Goal: Task Accomplishment & Management: Manage account settings

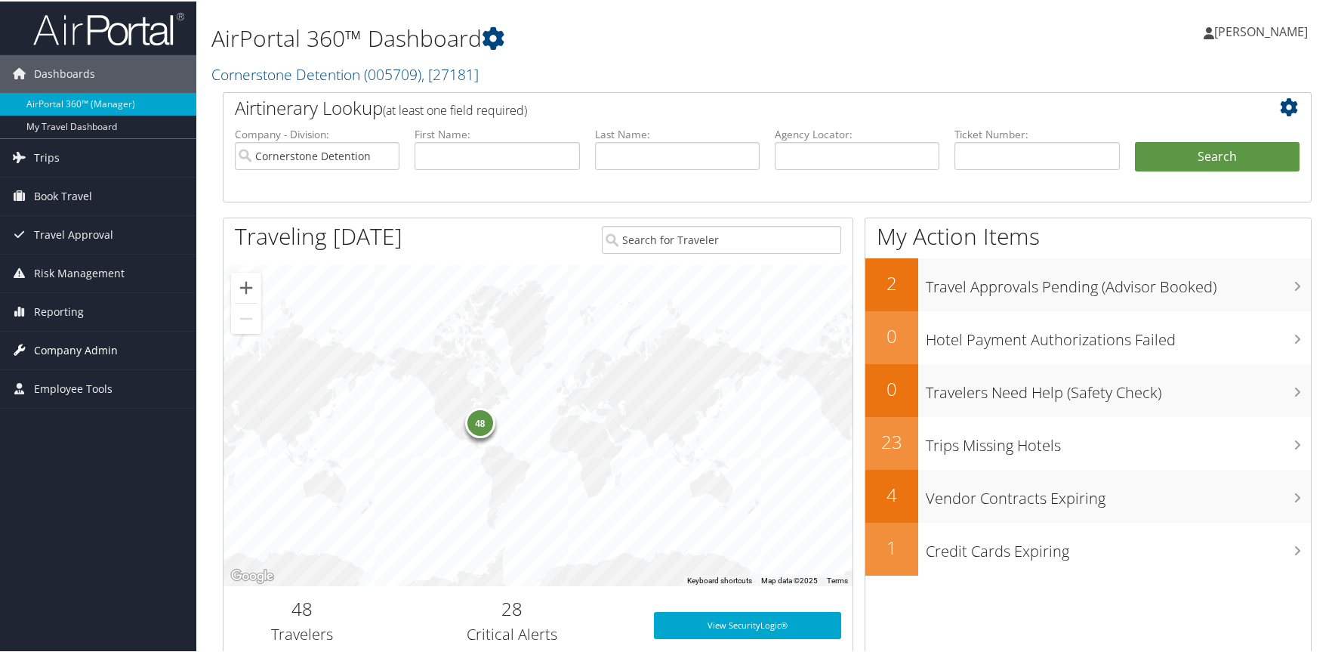
click at [59, 341] on span "Company Admin" at bounding box center [76, 349] width 84 height 38
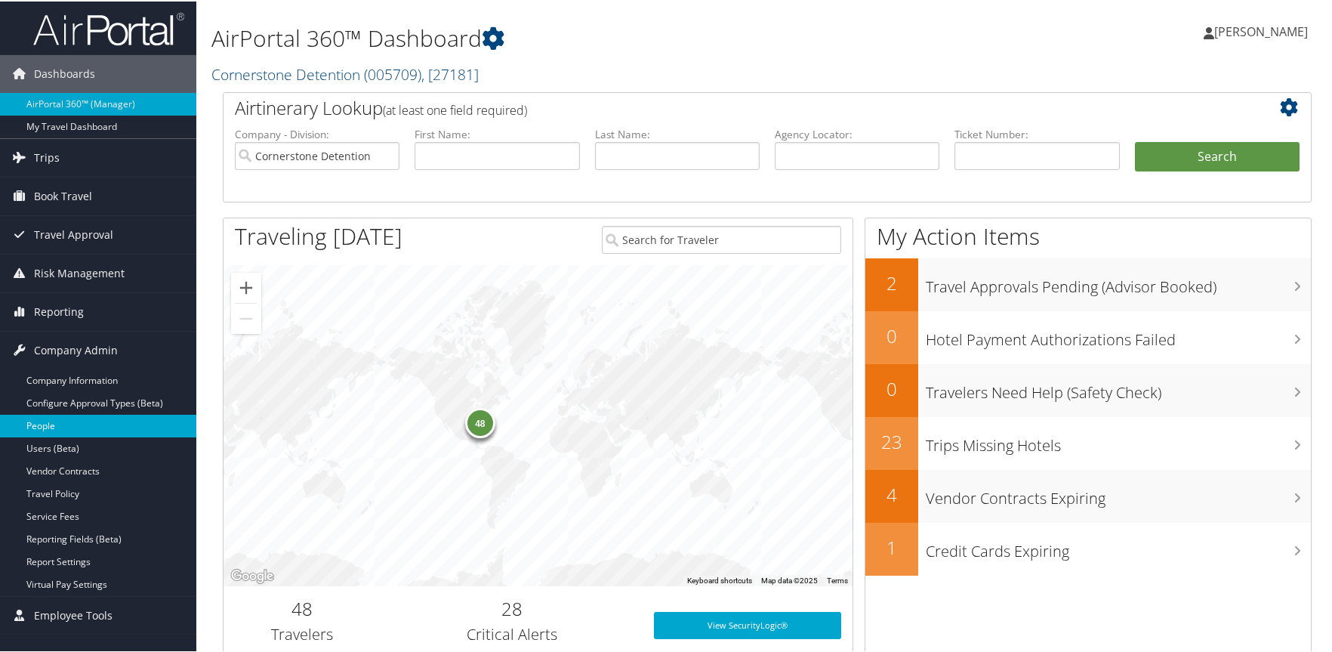
click at [46, 414] on link "People" at bounding box center [98, 424] width 196 height 23
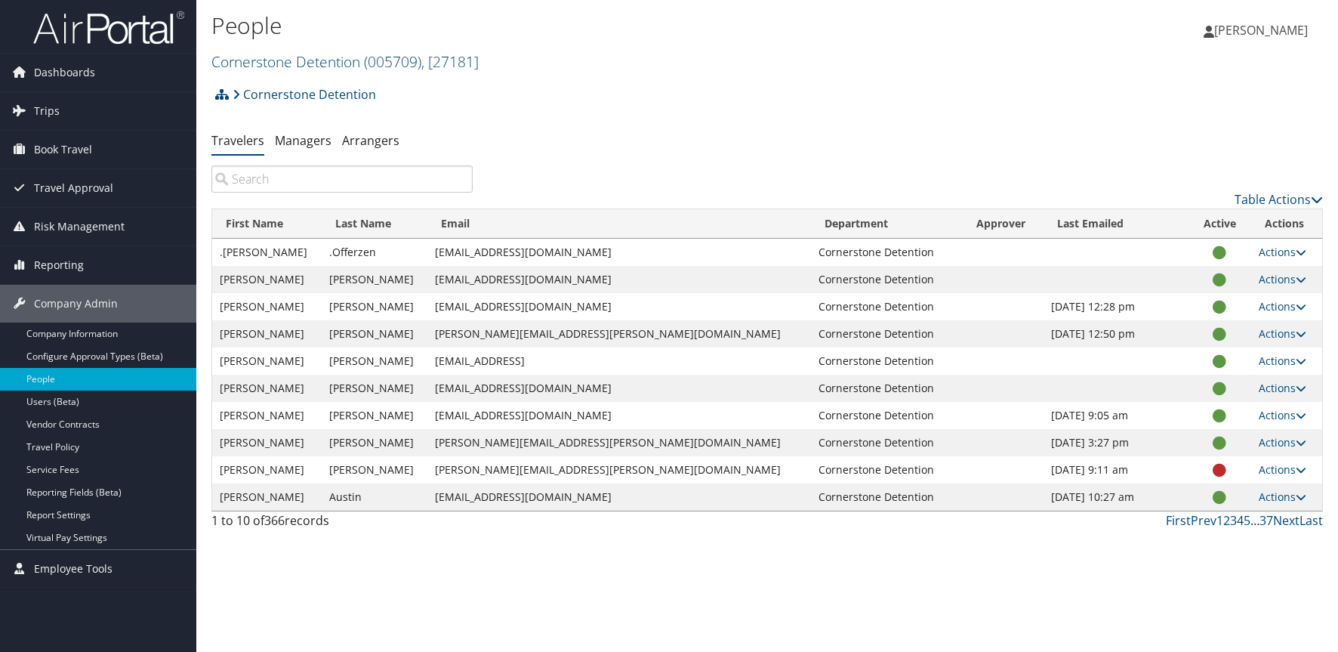
click at [314, 184] on input "search" at bounding box center [341, 178] width 261 height 27
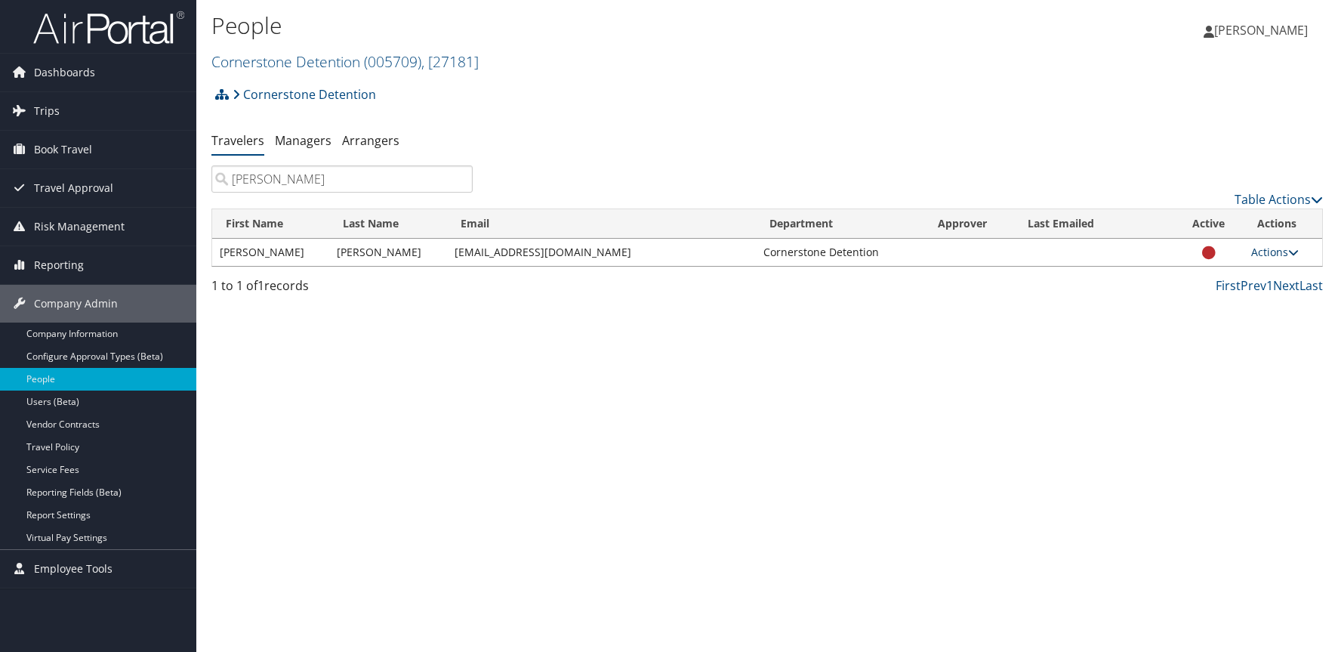
type input "goodwyn"
click at [1274, 250] on link "Actions" at bounding box center [1275, 252] width 48 height 14
click at [1233, 295] on link "View Profile" at bounding box center [1224, 300] width 139 height 26
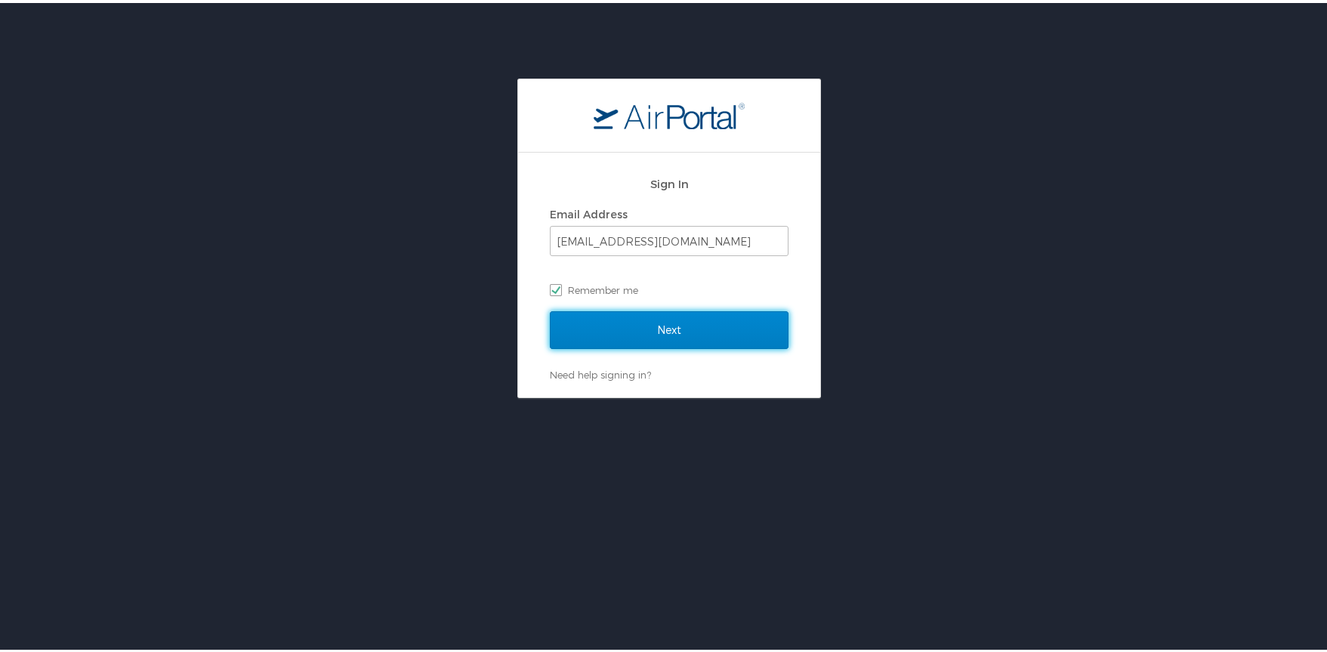
click at [716, 334] on input "Next" at bounding box center [669, 327] width 239 height 38
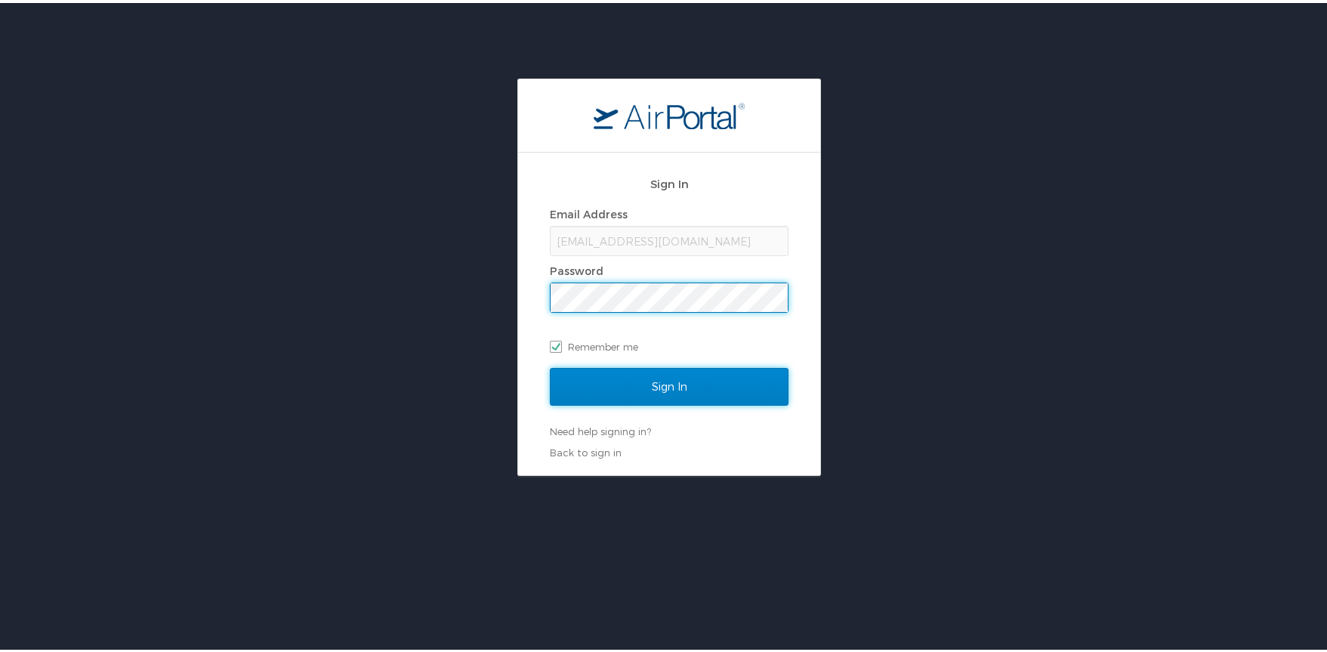
click at [696, 384] on input "Sign In" at bounding box center [669, 384] width 239 height 38
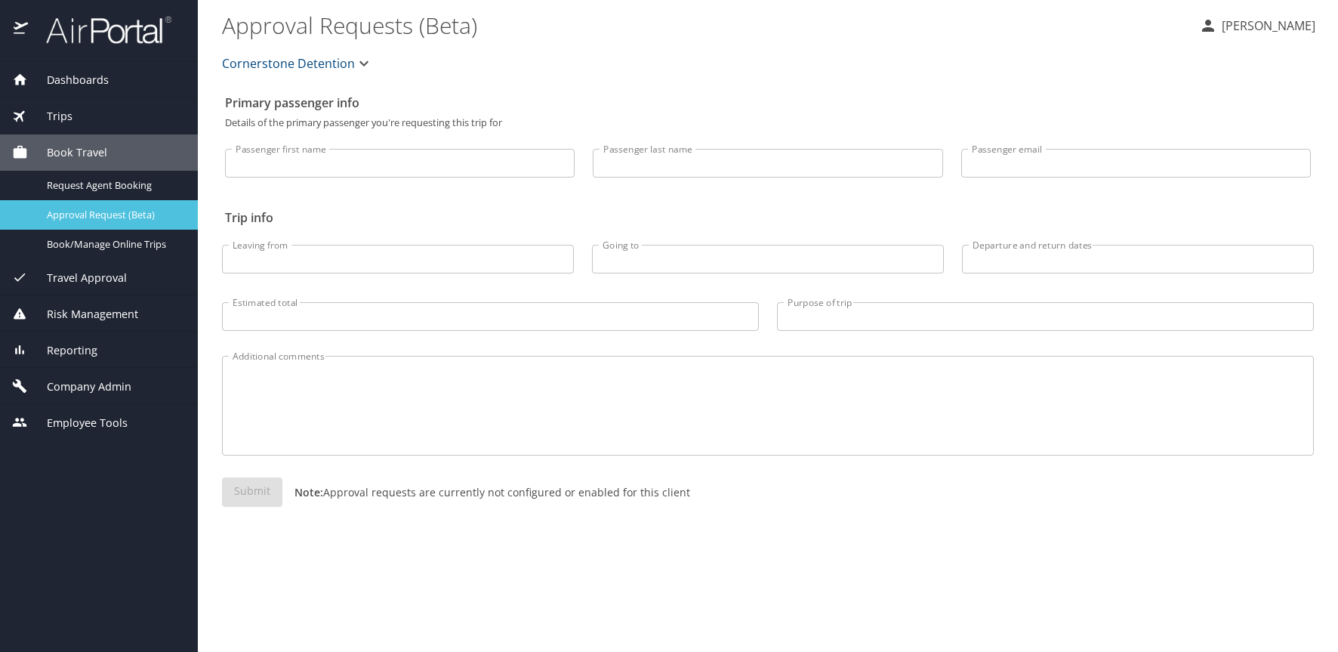
click at [122, 210] on span "Approval Request (Beta)" at bounding box center [113, 215] width 133 height 14
click at [76, 72] on span "Dashboards" at bounding box center [68, 80] width 81 height 17
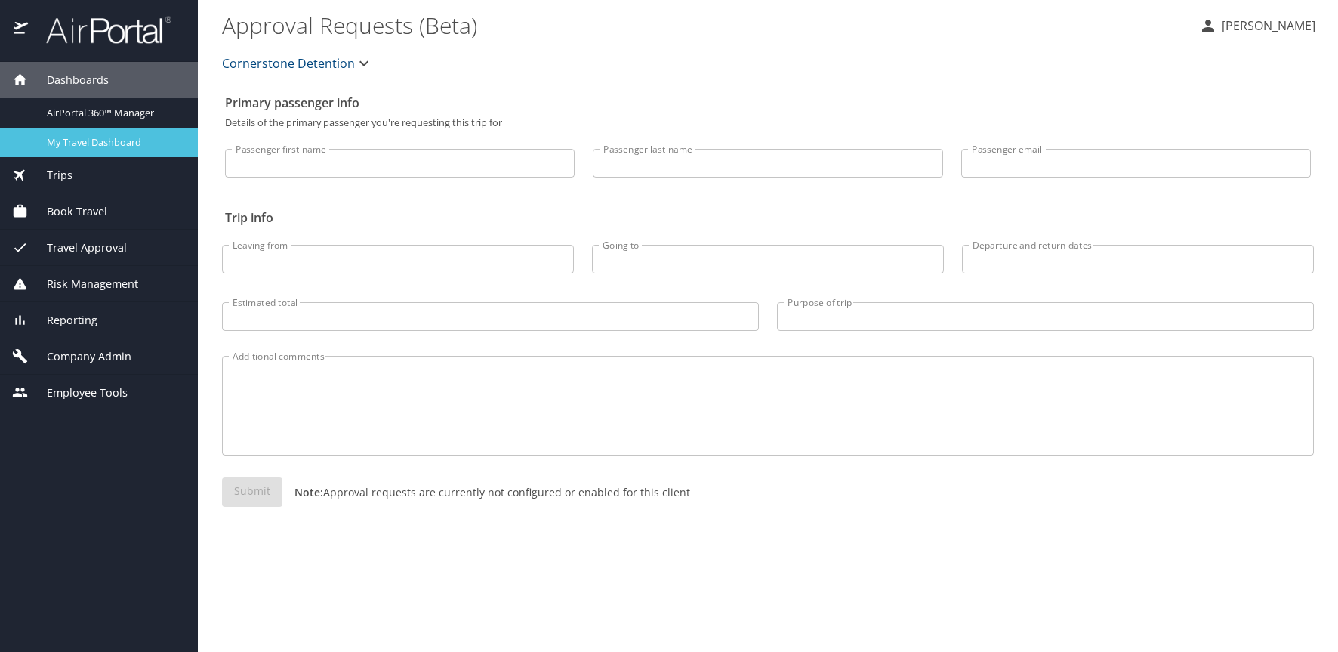
click at [86, 138] on span "My Travel Dashboard" at bounding box center [113, 142] width 133 height 14
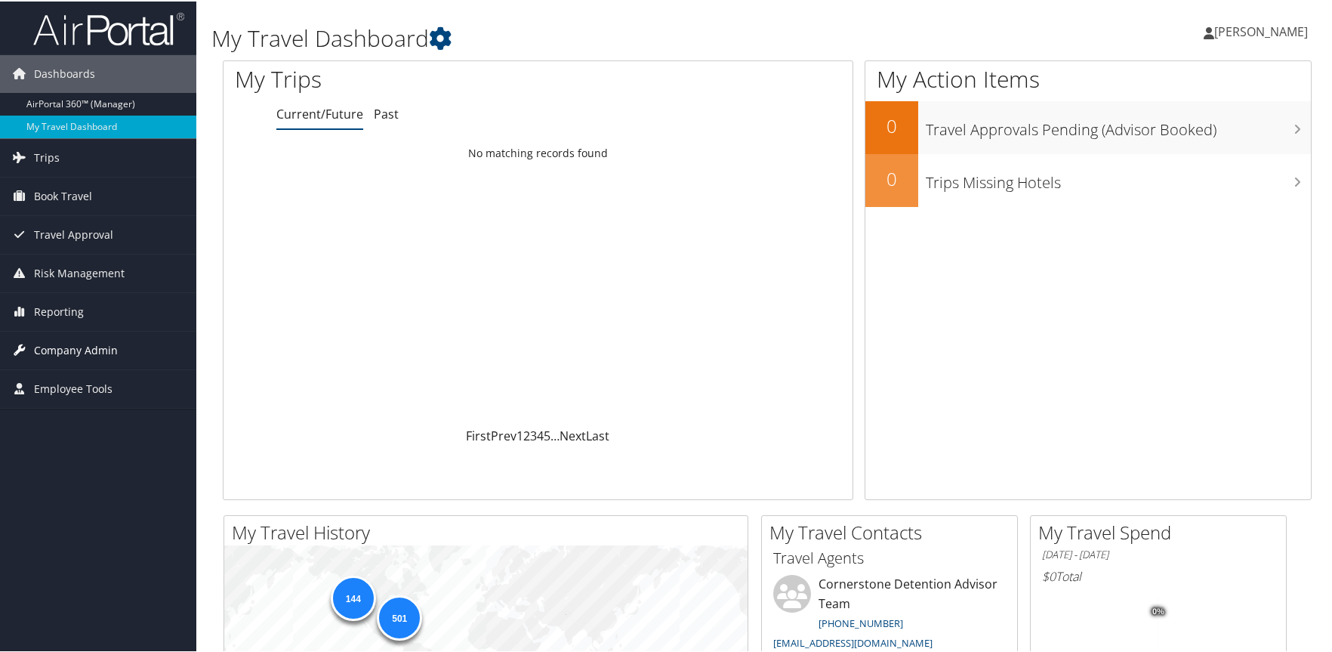
click at [85, 344] on span "Company Admin" at bounding box center [76, 349] width 84 height 38
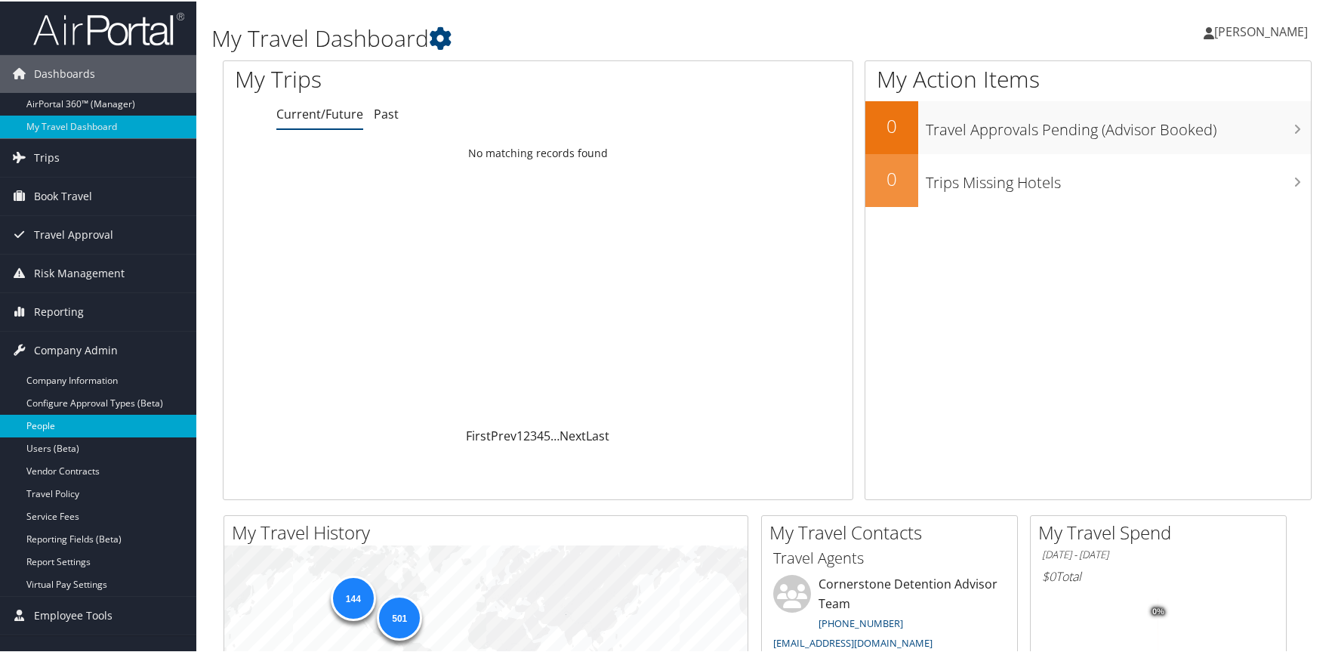
click at [53, 421] on link "People" at bounding box center [98, 424] width 196 height 23
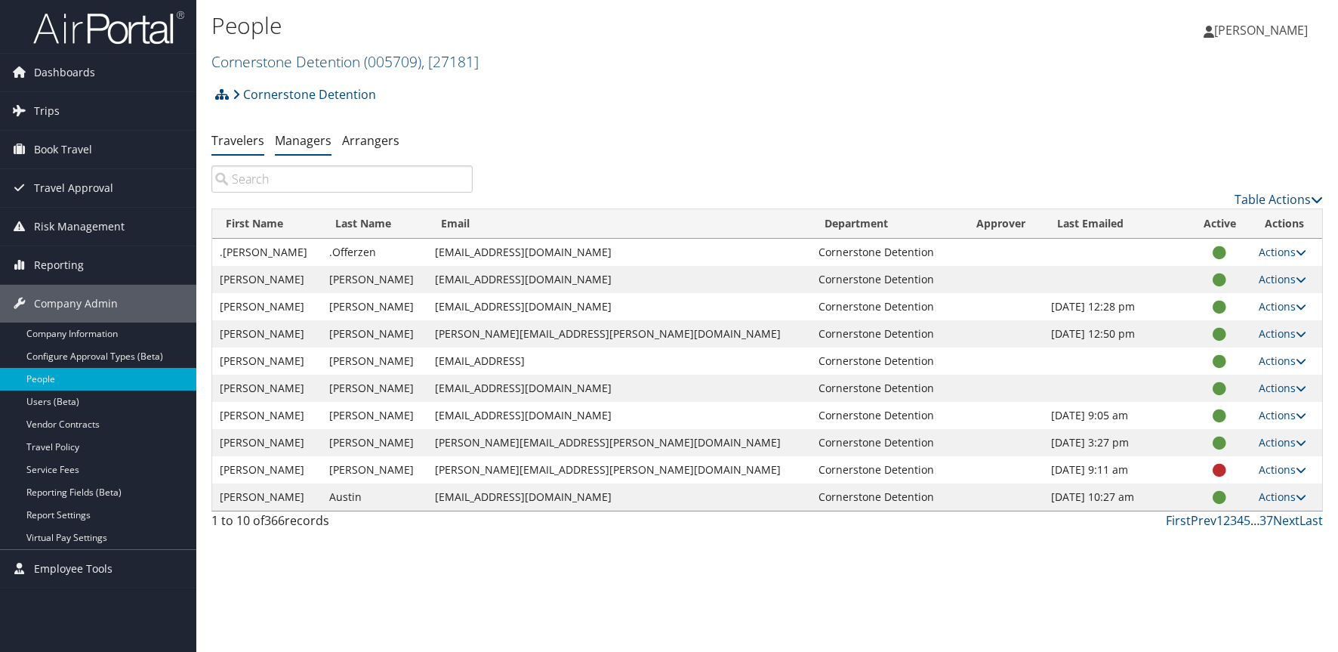
click at [317, 149] on li "Managers" at bounding box center [303, 141] width 57 height 27
click at [319, 144] on link "Managers" at bounding box center [303, 140] width 57 height 17
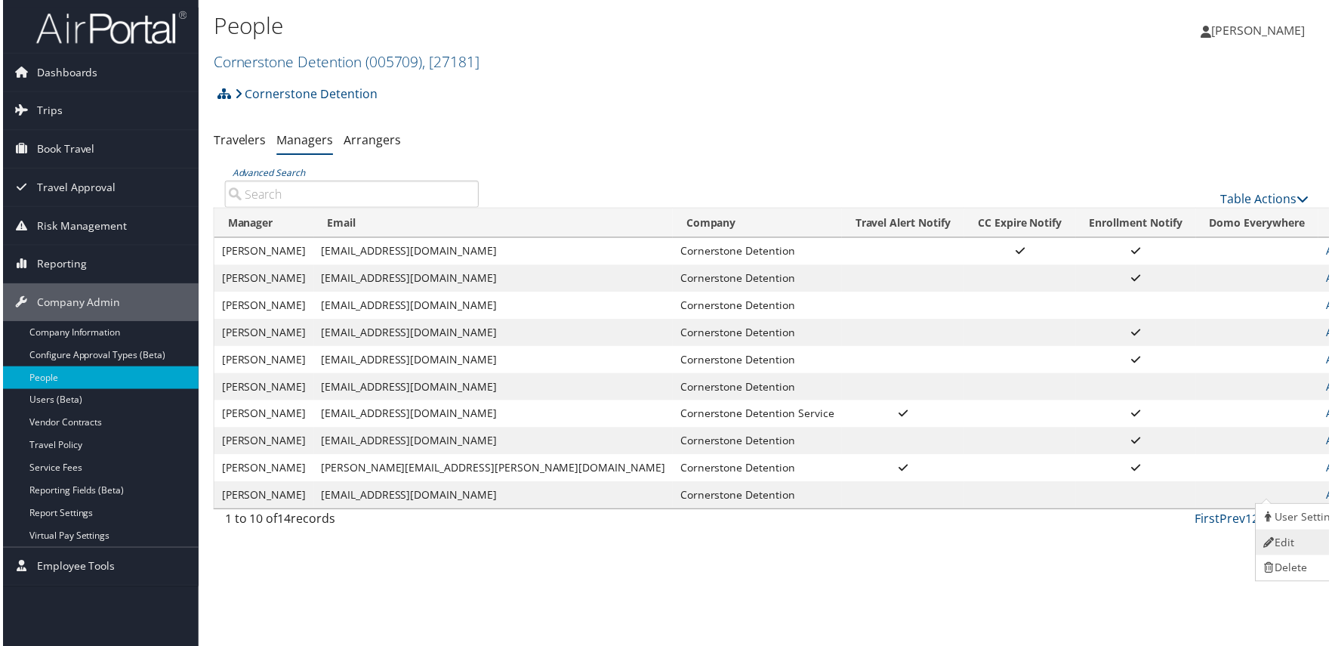
click at [1306, 545] on link "Edit" at bounding box center [1305, 545] width 93 height 26
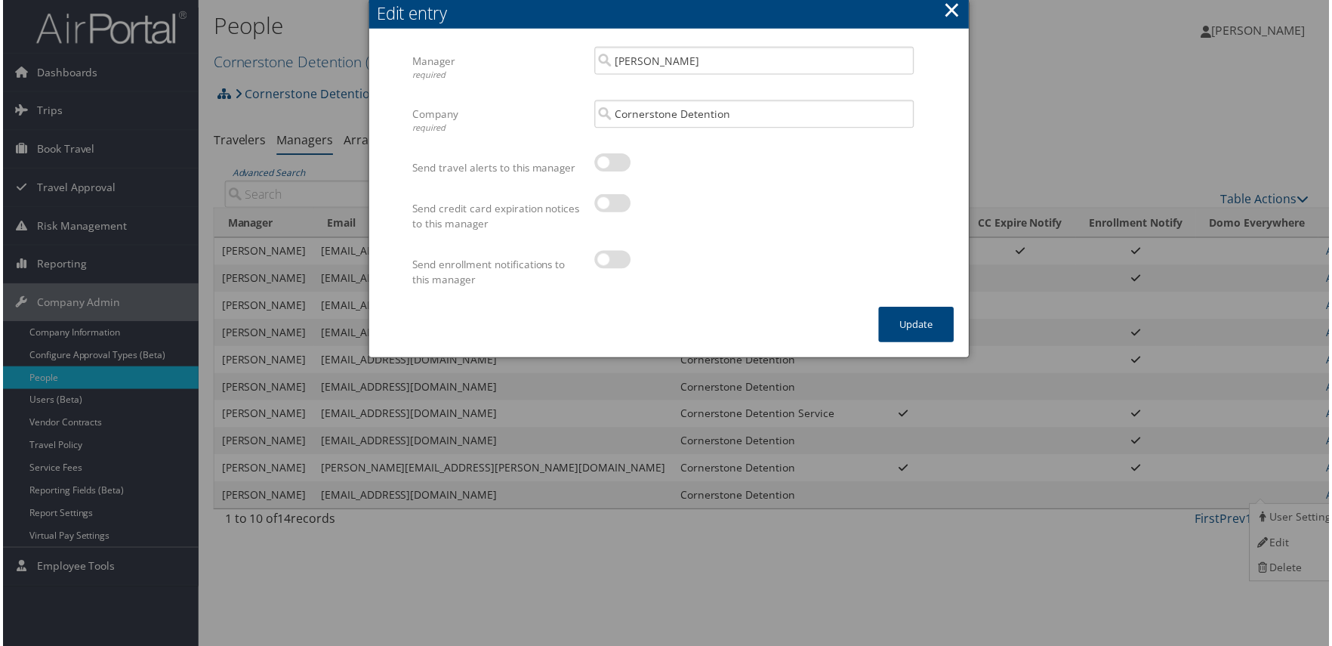
click at [606, 264] on label at bounding box center [612, 260] width 36 height 18
click at [606, 264] on input "checkbox" at bounding box center [607, 263] width 10 height 10
checkbox input "true"
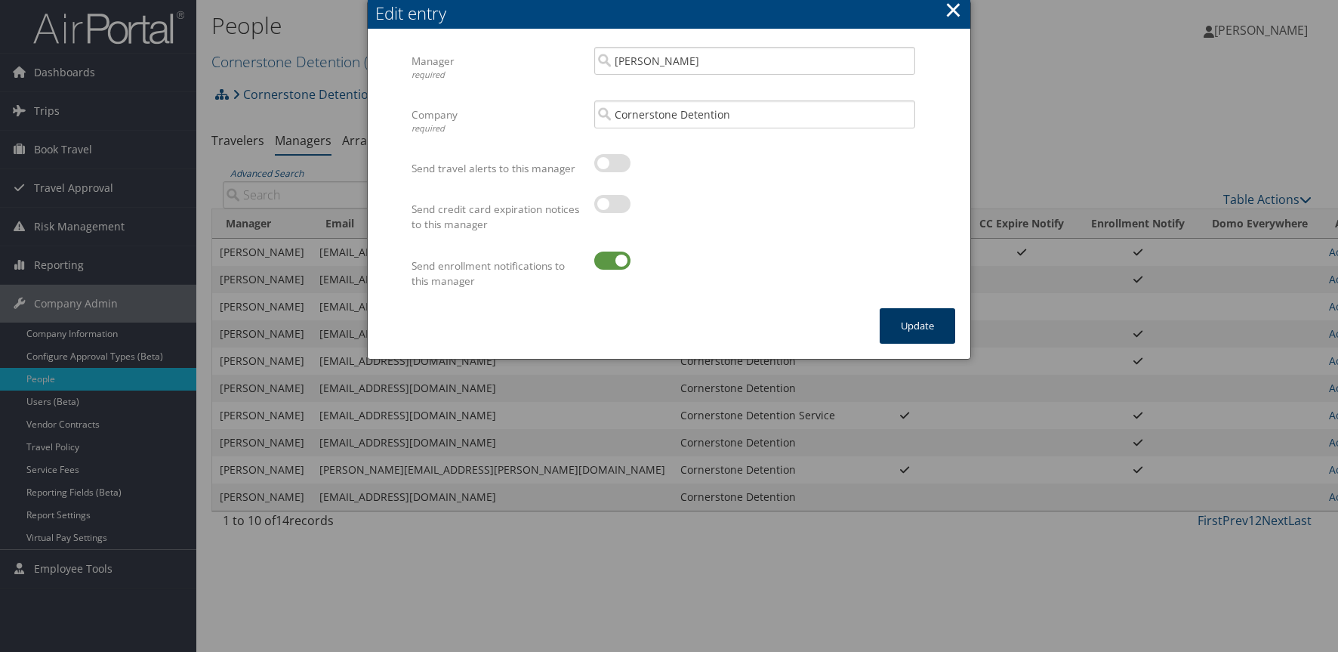
click at [893, 322] on button "Update" at bounding box center [918, 325] width 76 height 35
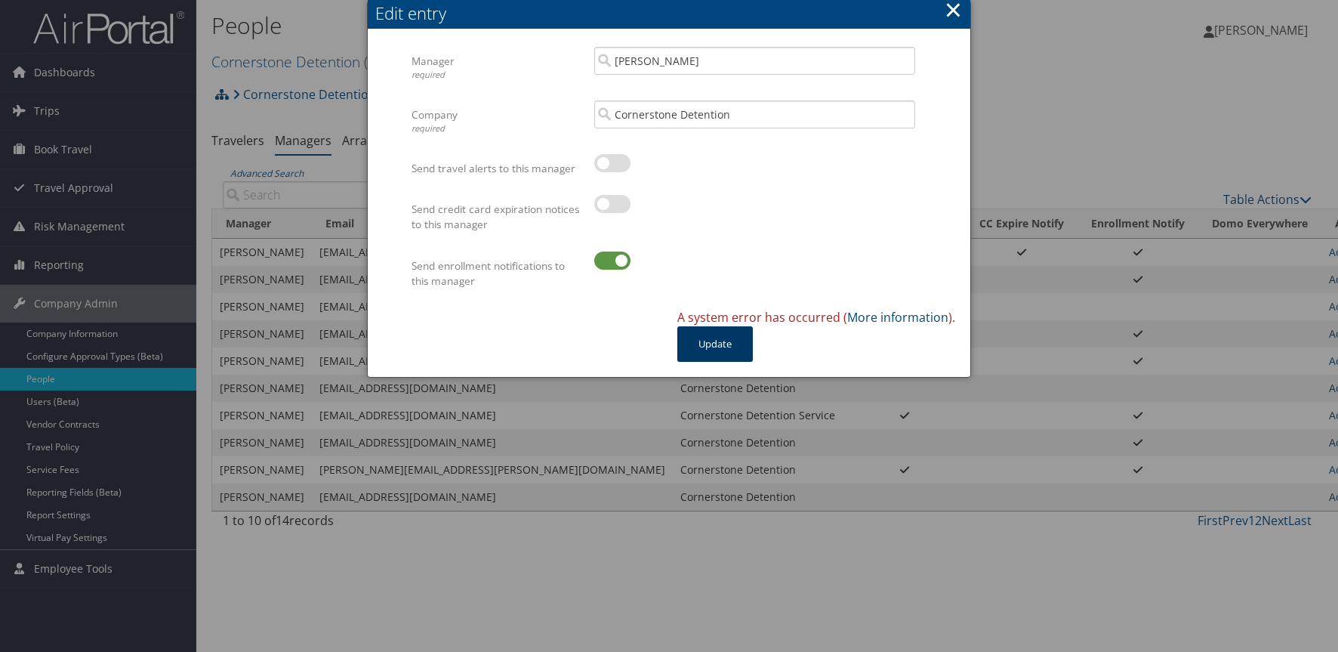
click at [723, 339] on button "Update" at bounding box center [715, 343] width 76 height 35
click at [952, 9] on button "×" at bounding box center [953, 10] width 17 height 30
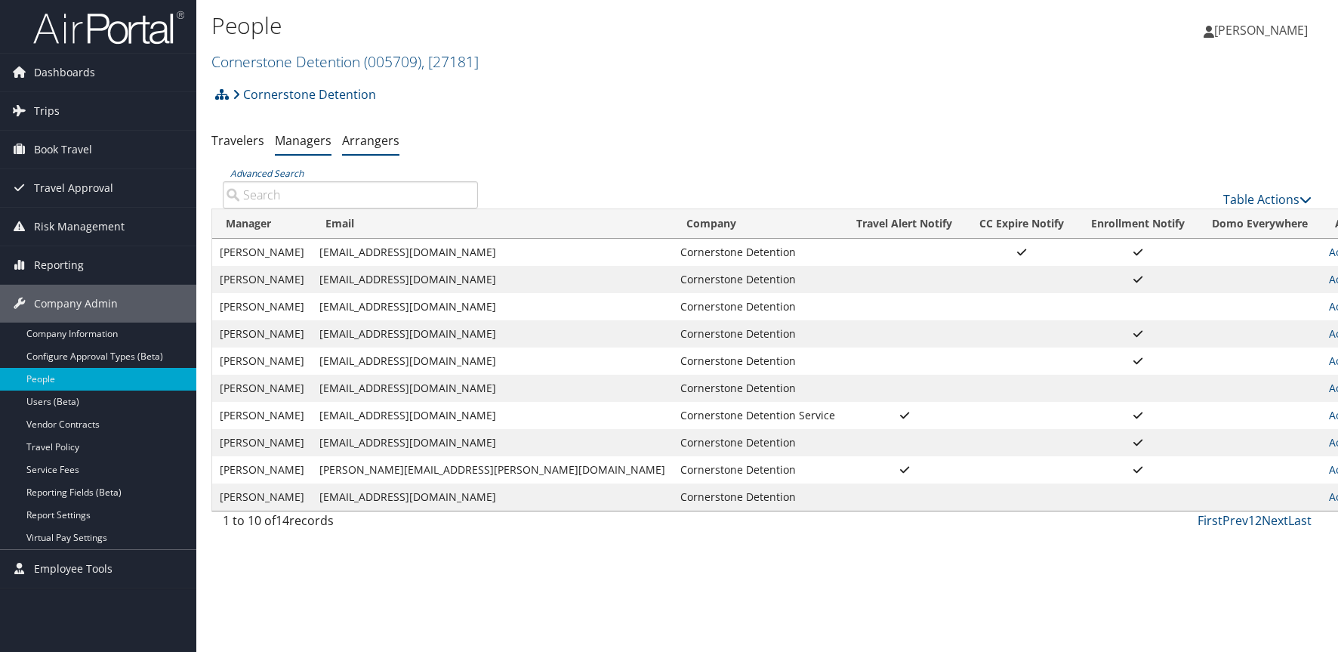
click at [378, 134] on link "Arrangers" at bounding box center [370, 140] width 57 height 17
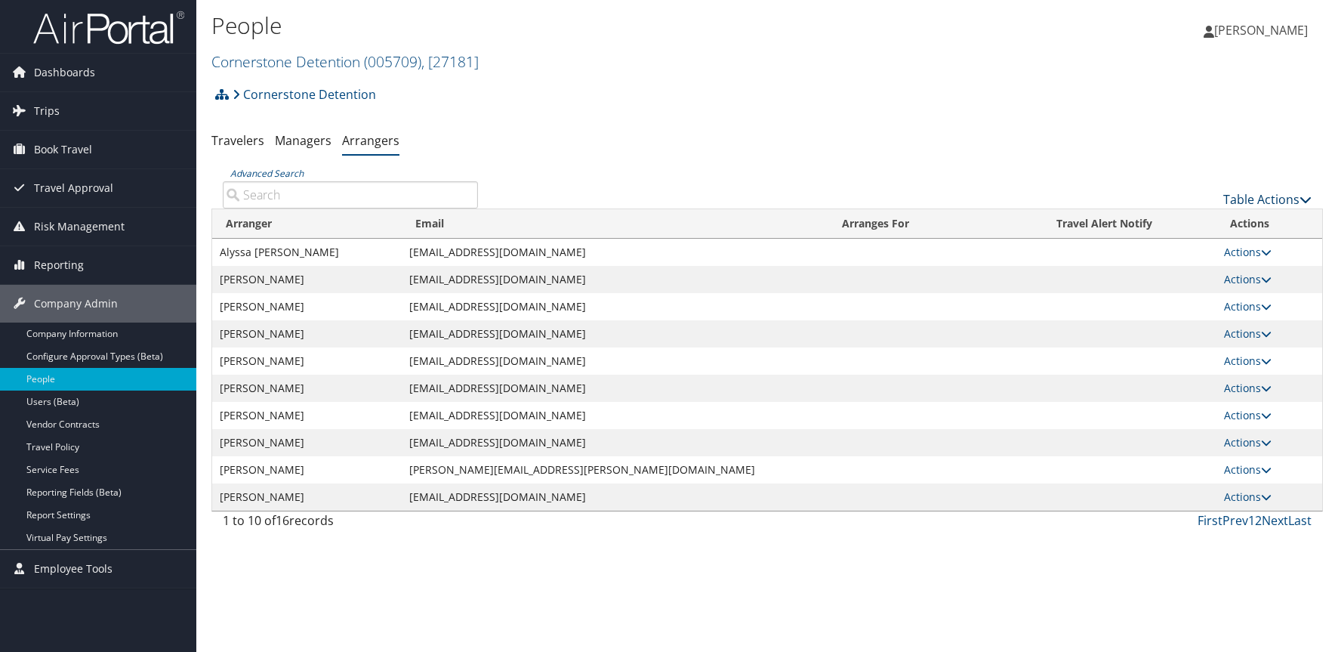
click at [1302, 198] on icon at bounding box center [1306, 199] width 12 height 12
click at [1195, 226] on link "Add An Arranger" at bounding box center [1217, 223] width 199 height 26
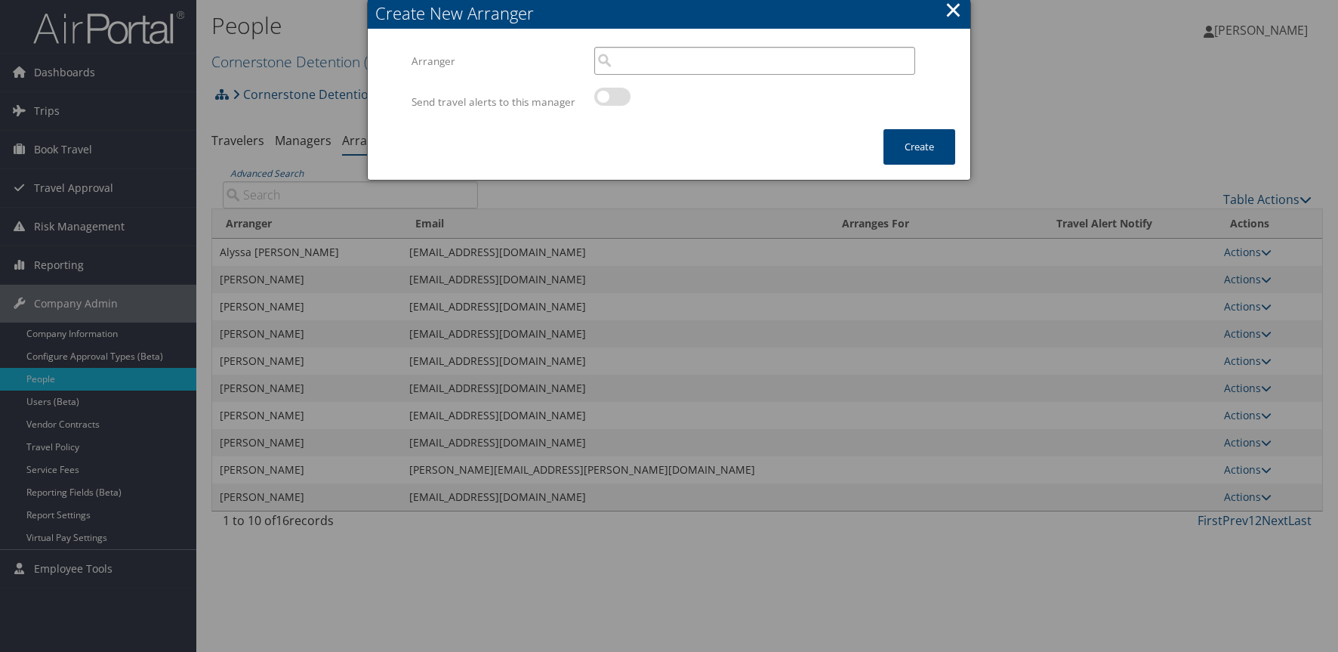
click at [716, 66] on input "search" at bounding box center [754, 61] width 321 height 28
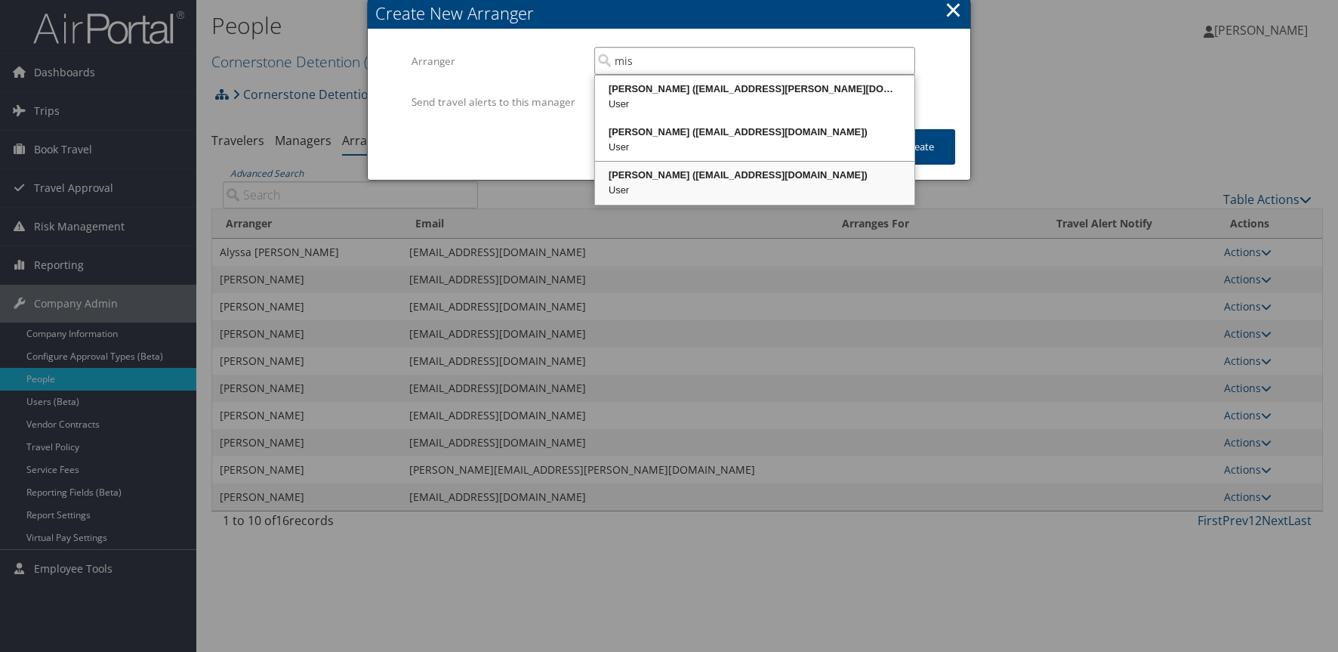
click at [727, 164] on div "Misty Spangler (mspangler@cornerstoneinc.com) User" at bounding box center [754, 183] width 315 height 39
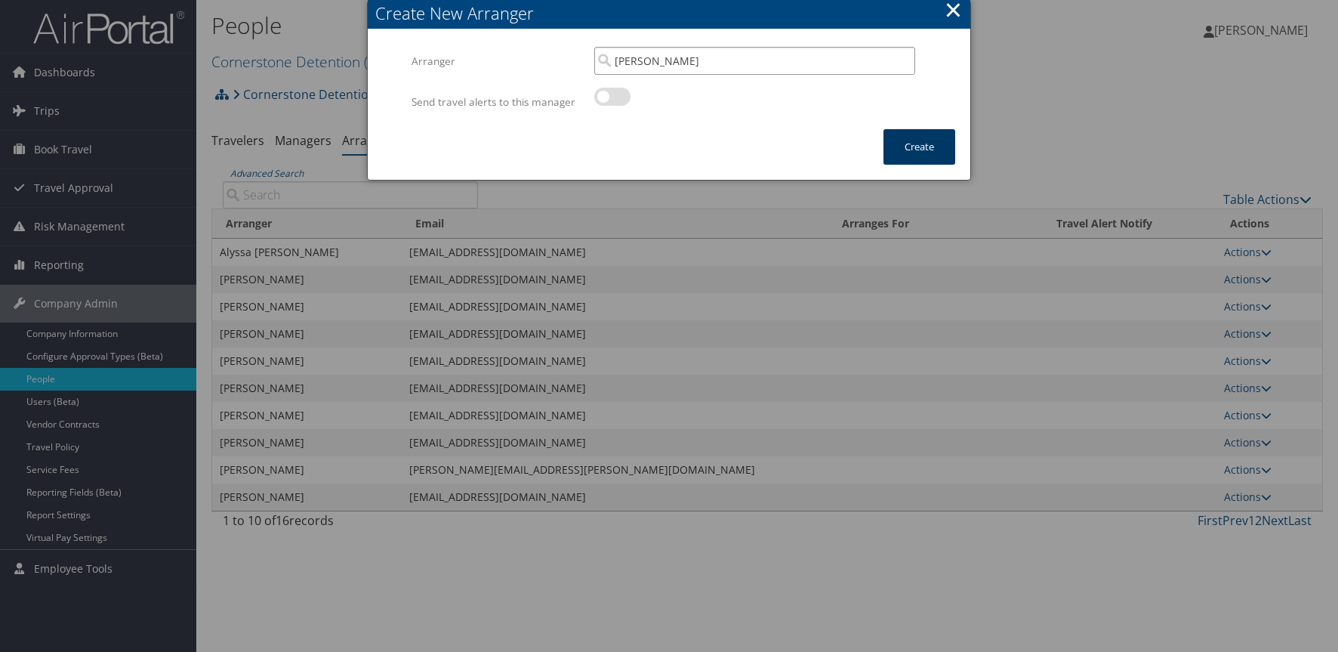
type input "[PERSON_NAME]"
click at [952, 140] on button "Create" at bounding box center [920, 146] width 72 height 35
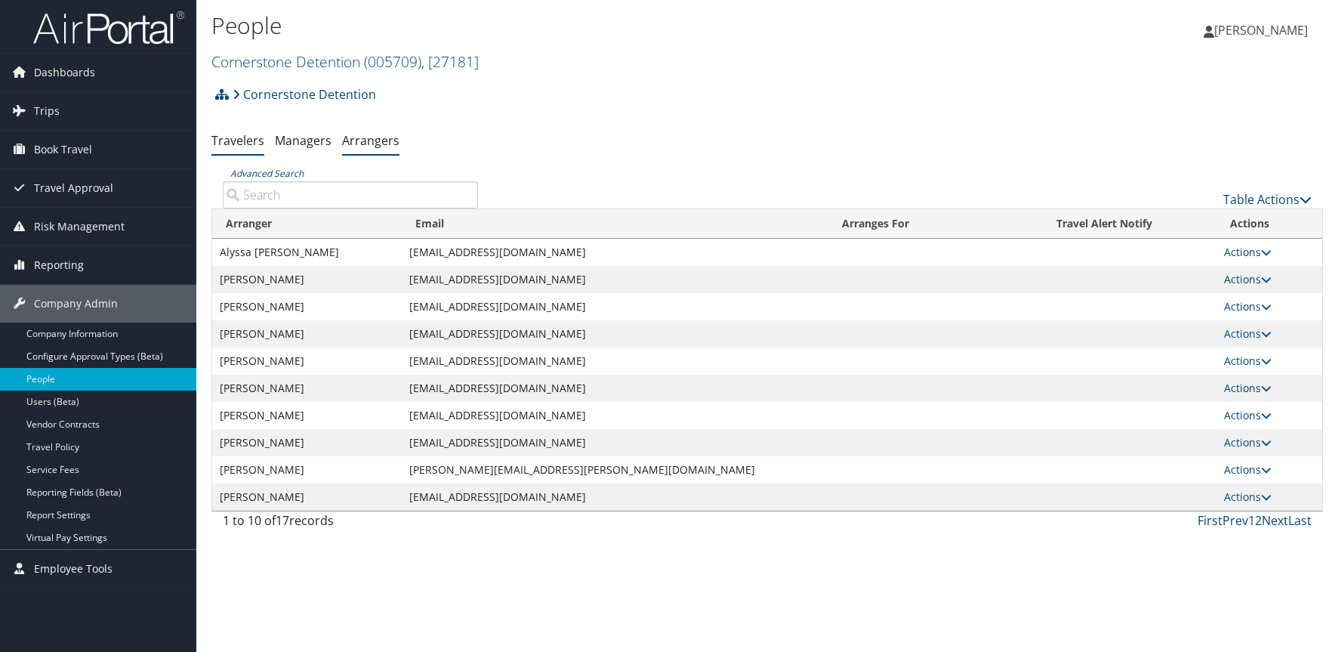
click at [221, 130] on li "Travelers" at bounding box center [237, 141] width 53 height 27
click at [238, 144] on link "Travelers" at bounding box center [237, 140] width 53 height 17
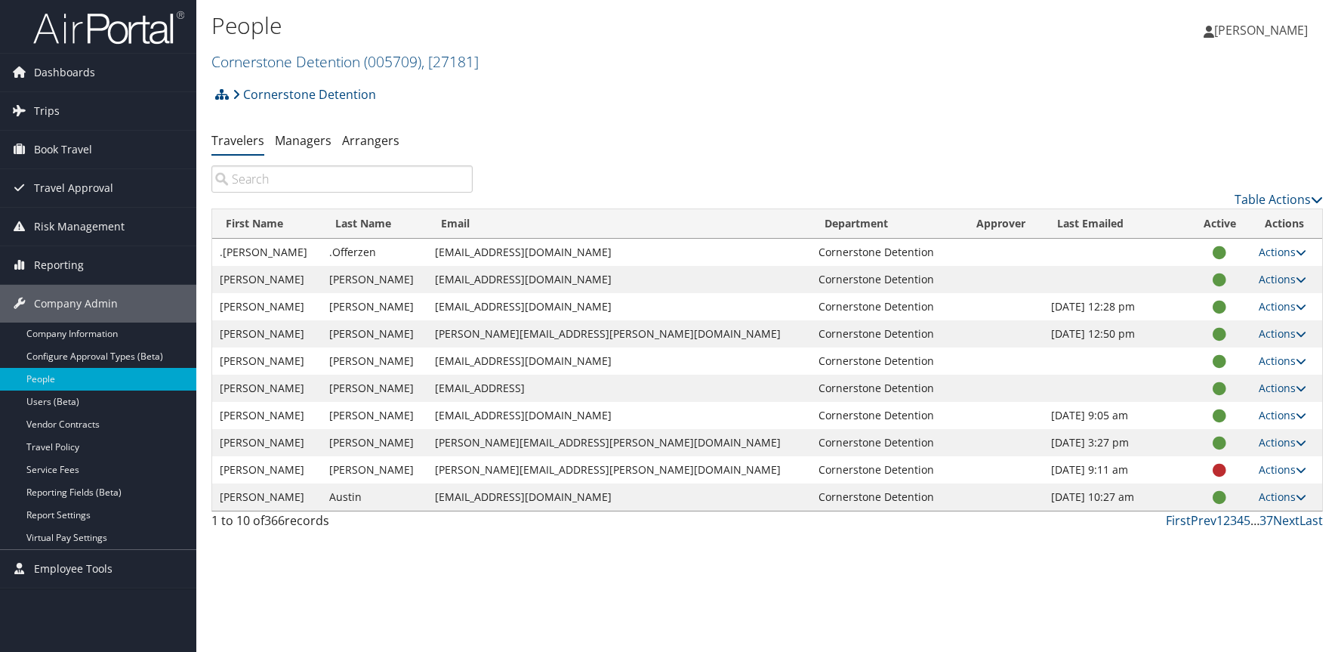
click at [273, 180] on input "search" at bounding box center [341, 178] width 261 height 27
click at [394, 140] on link "Arrangers" at bounding box center [370, 140] width 57 height 17
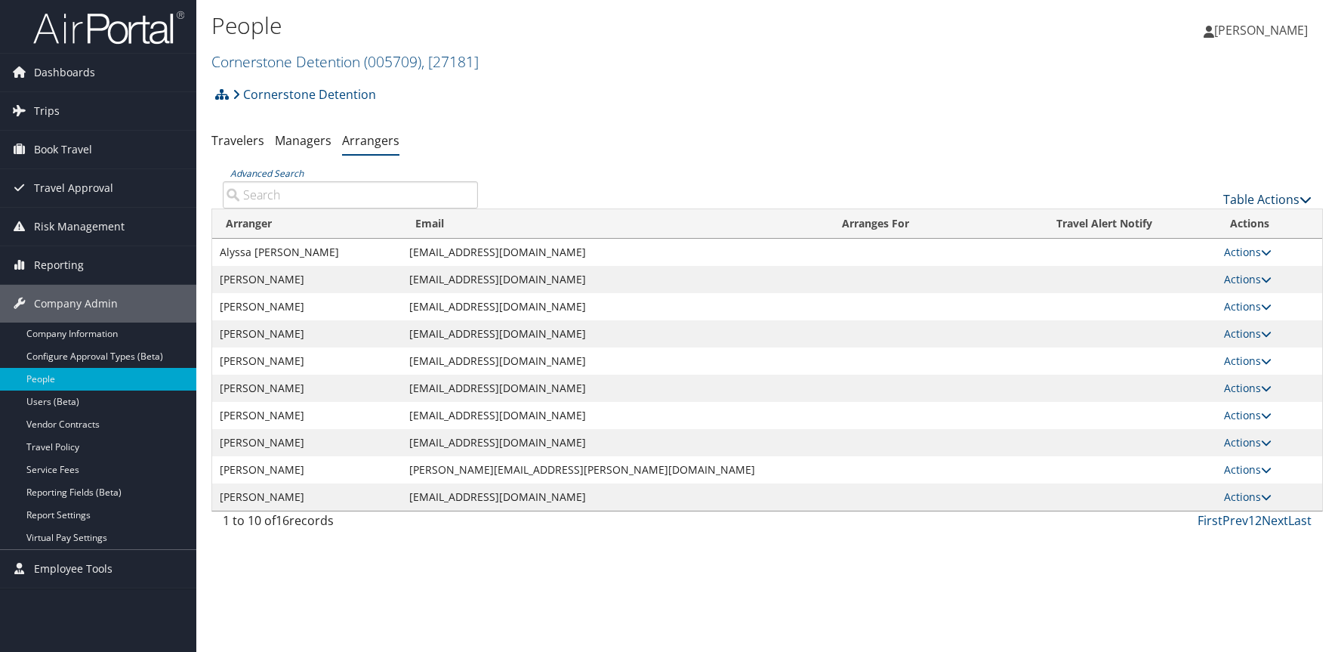
click at [1258, 199] on link "Table Actions" at bounding box center [1267, 199] width 88 height 17
click at [1183, 219] on link "Add An Arranger" at bounding box center [1217, 223] width 199 height 26
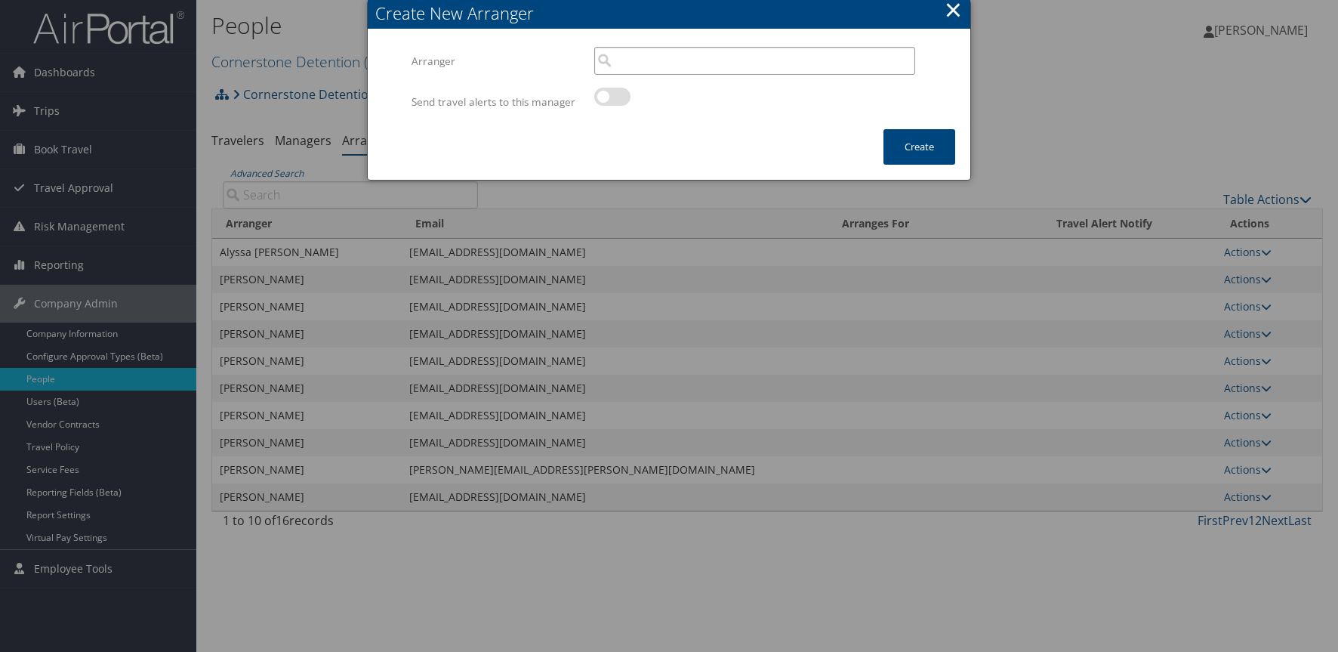
click at [668, 64] on input "search" at bounding box center [754, 61] width 321 height 28
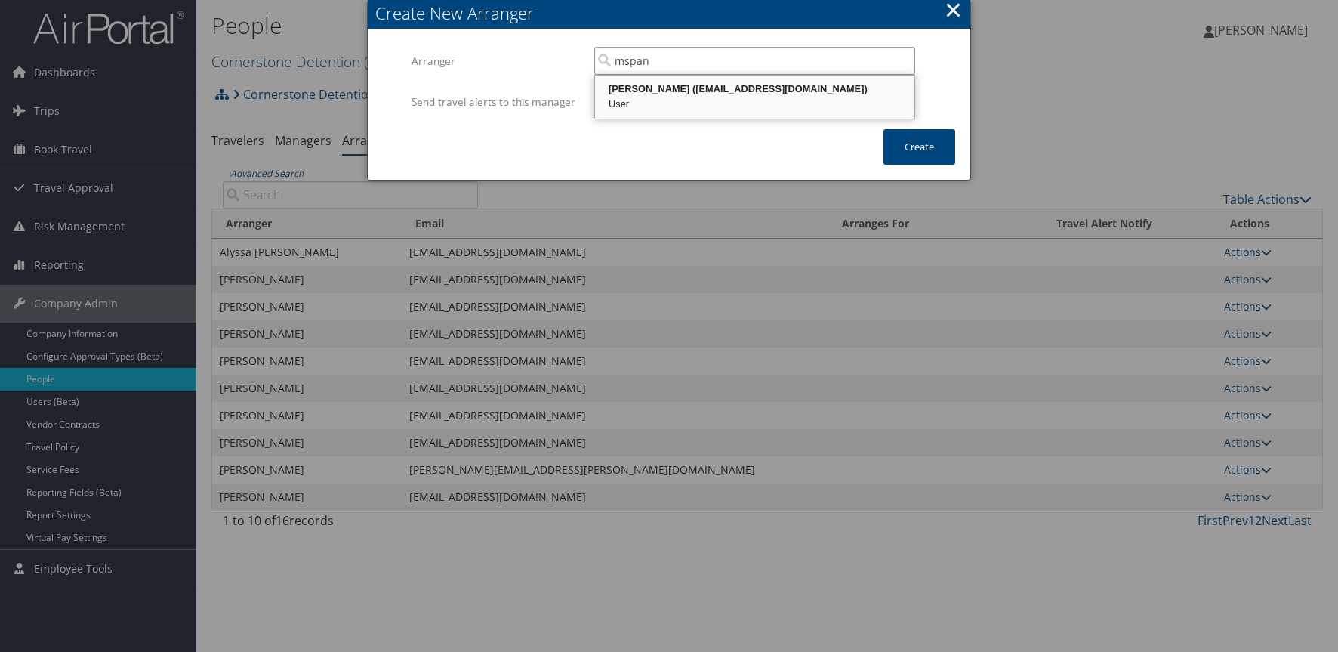
click at [733, 90] on div "Misty Spangler (mspangler@cornerstoneinc.com)" at bounding box center [754, 89] width 315 height 15
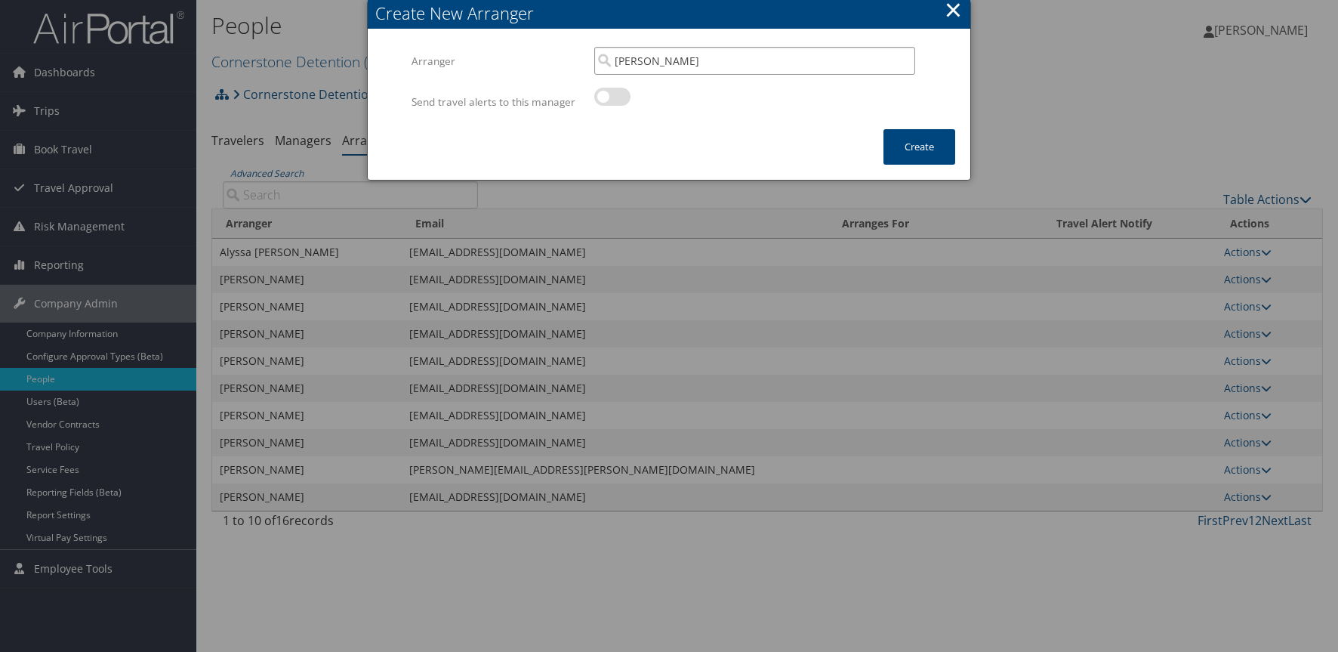
type input "[PERSON_NAME]"
click at [602, 97] on label at bounding box center [612, 97] width 36 height 18
click at [602, 97] on input "checkbox" at bounding box center [607, 99] width 10 height 10
checkbox input "true"
click at [918, 153] on button "Create" at bounding box center [920, 146] width 72 height 35
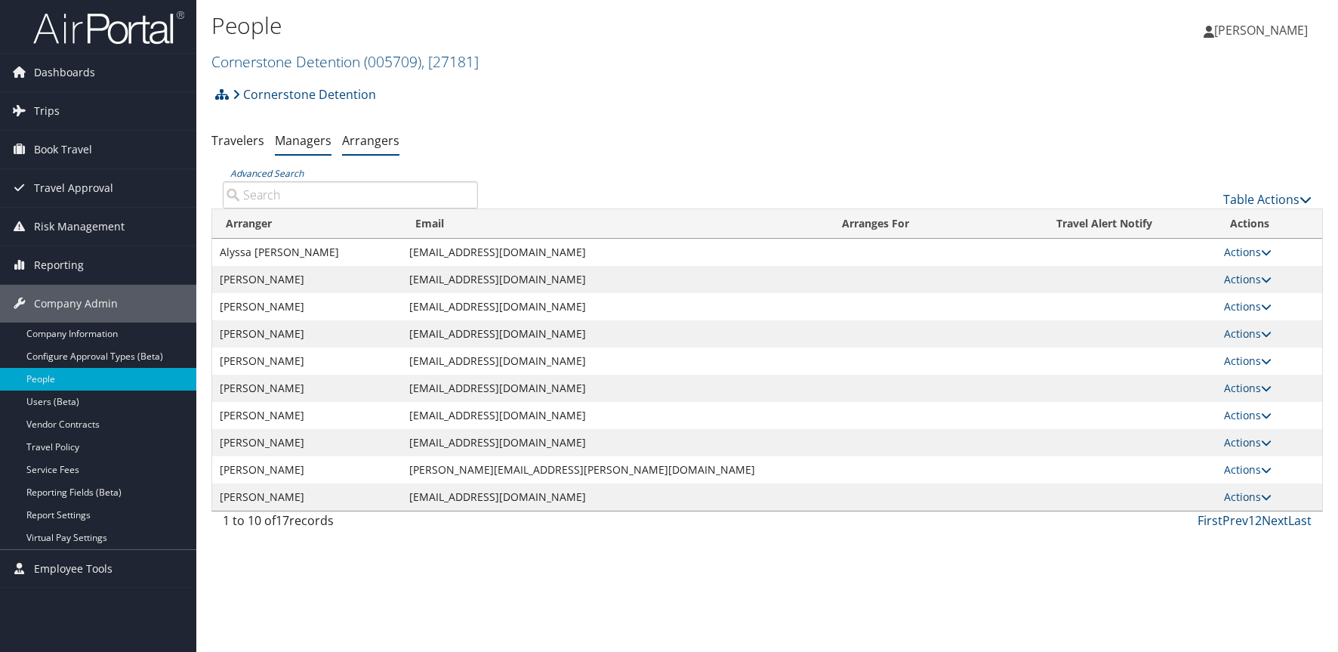
click at [301, 137] on link "Managers" at bounding box center [303, 140] width 57 height 17
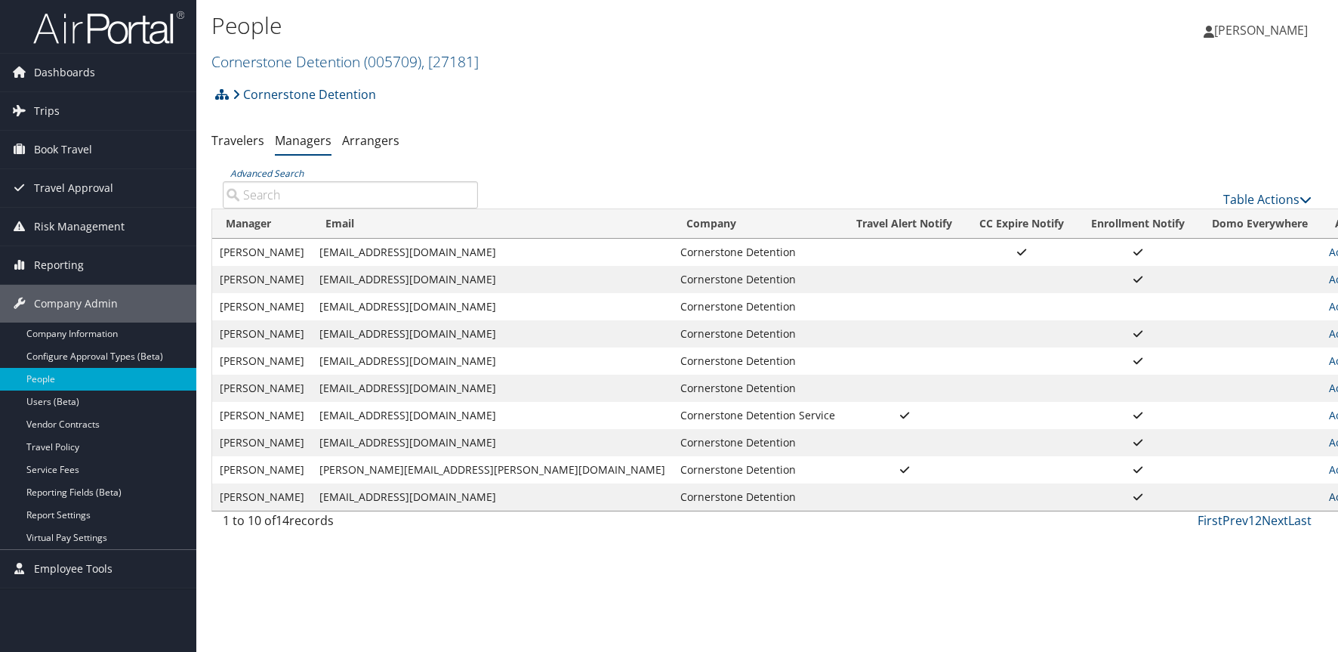
click at [1329, 497] on link "Actions" at bounding box center [1353, 496] width 48 height 14
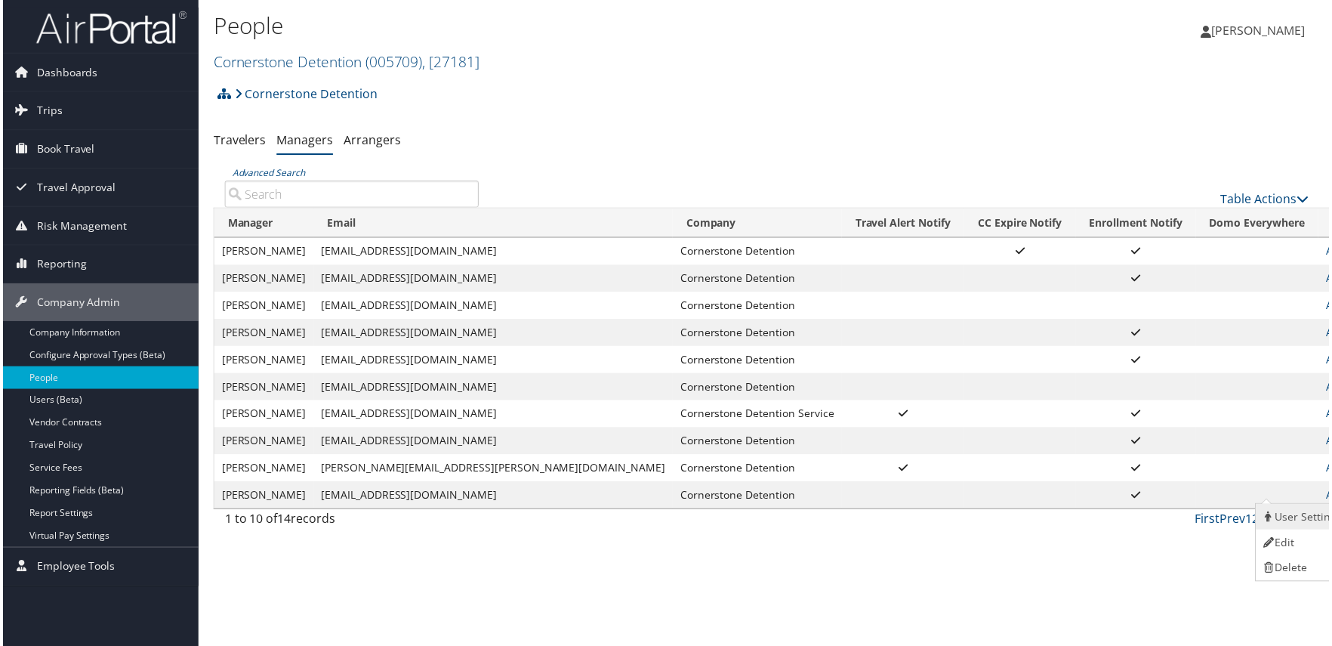
click at [1291, 513] on link "User Settings" at bounding box center [1305, 519] width 93 height 26
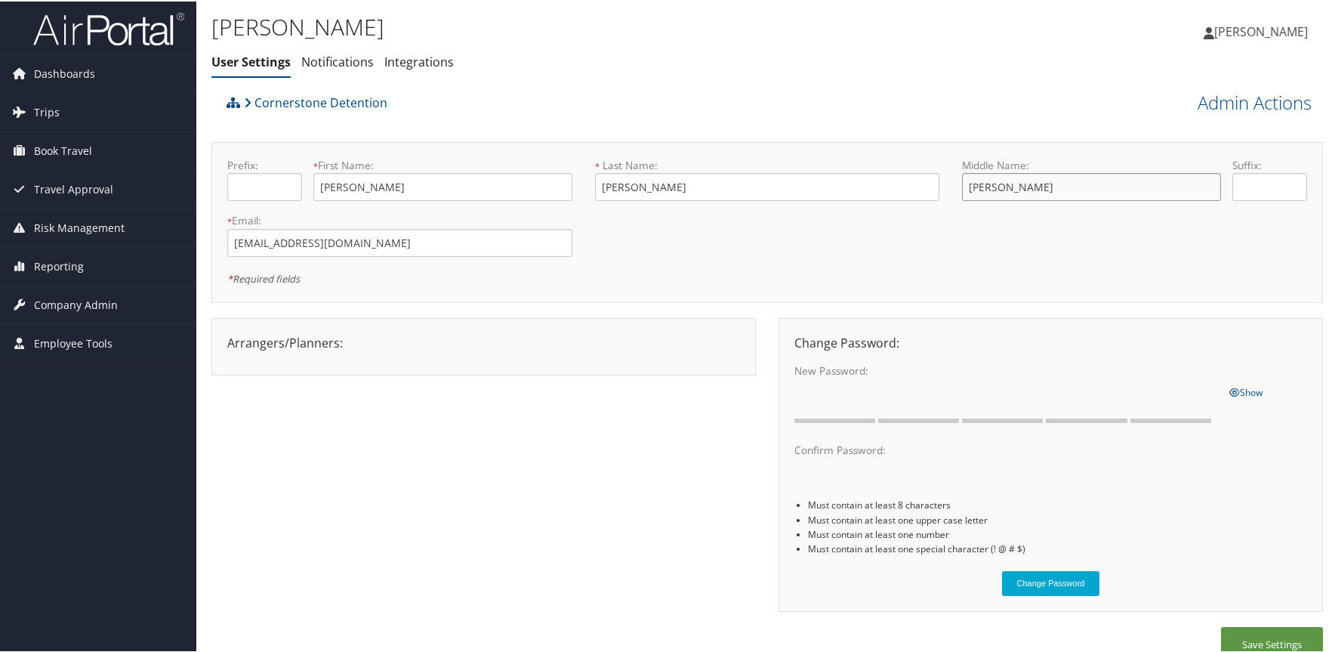
drag, startPoint x: 1010, startPoint y: 186, endPoint x: 953, endPoint y: 187, distance: 57.4
click at [953, 187] on div "Middle Name: [PERSON_NAME] Suffix:" at bounding box center [1135, 183] width 368 height 55
click at [1274, 633] on button "Save Settings" at bounding box center [1272, 642] width 102 height 35
click at [72, 295] on span "Company Admin" at bounding box center [76, 304] width 84 height 38
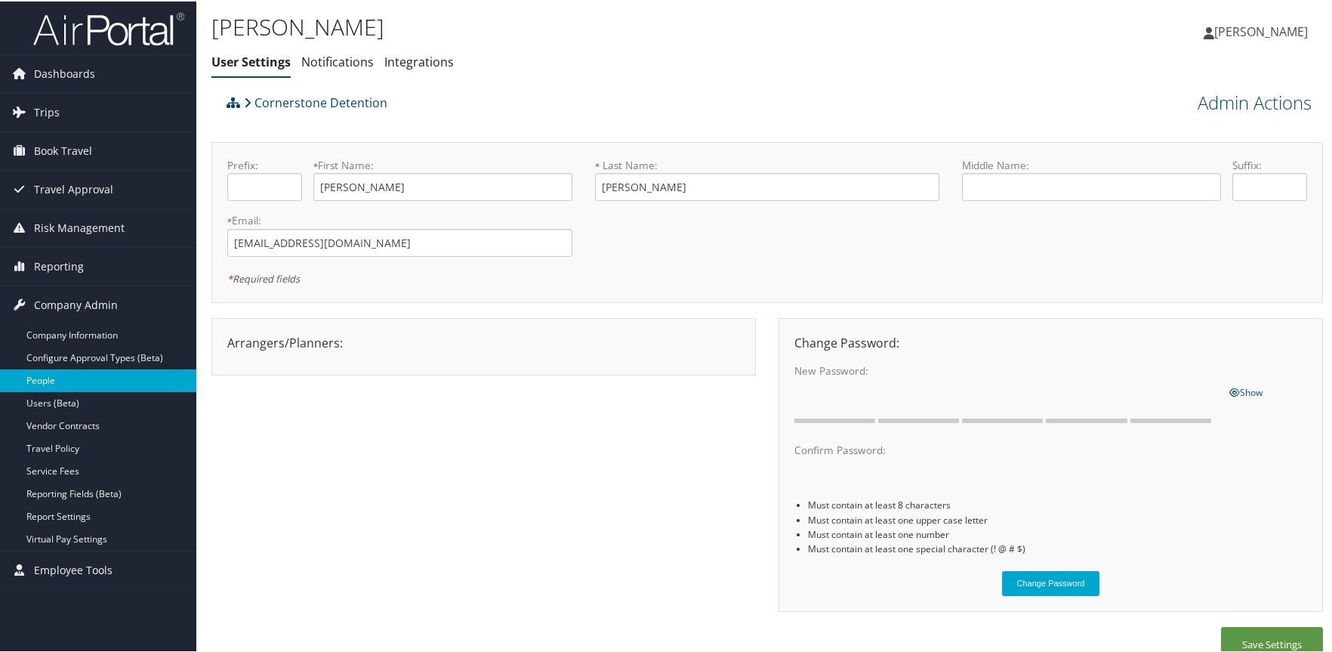
click at [38, 378] on link "People" at bounding box center [98, 379] width 196 height 23
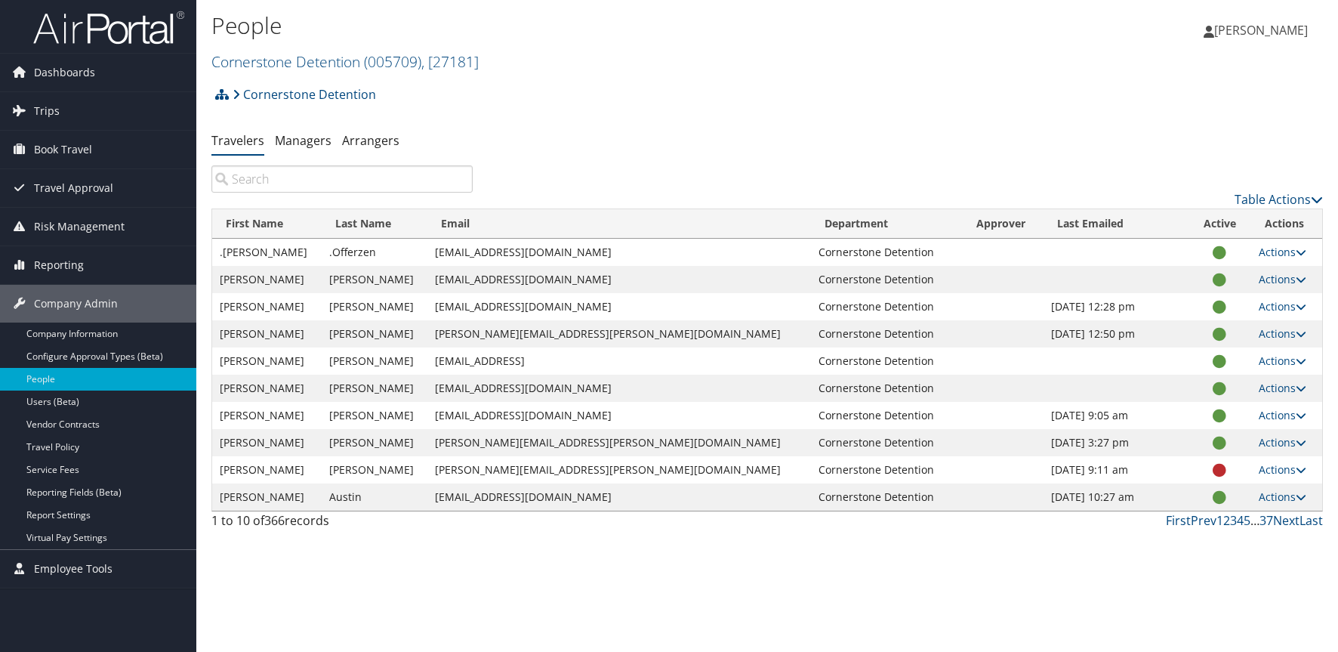
click at [307, 183] on input "search" at bounding box center [341, 178] width 261 height 27
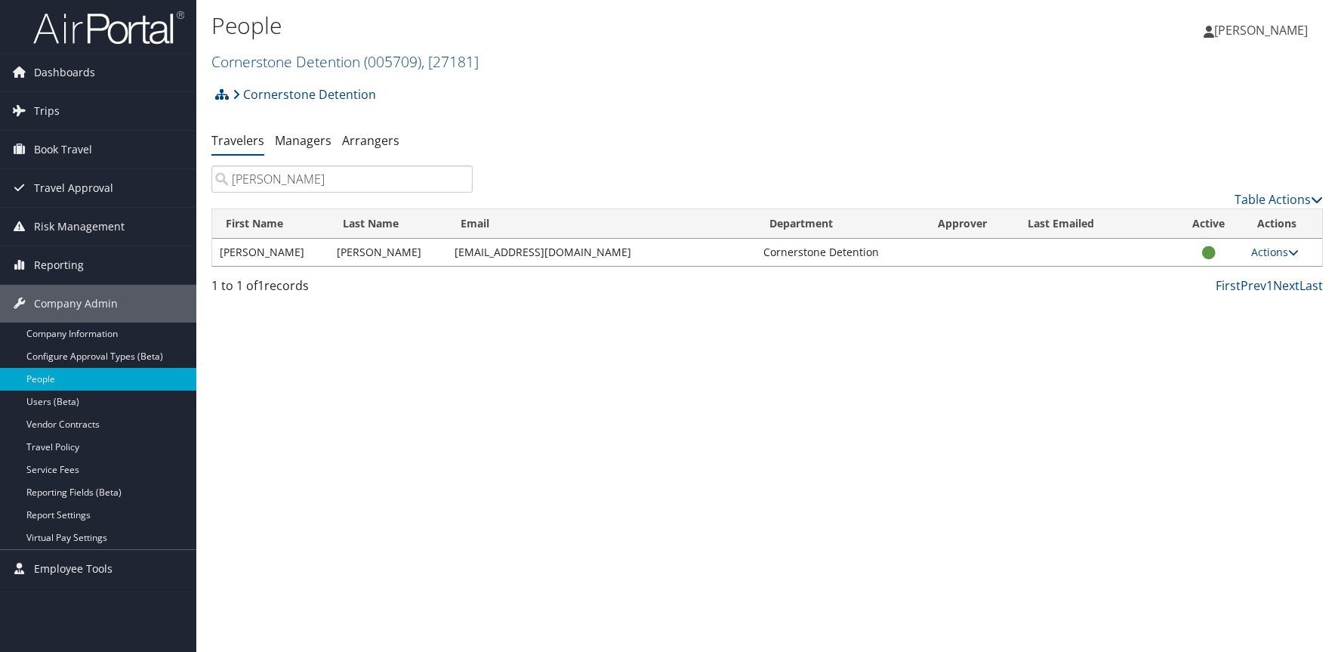
type input "[PERSON_NAME]"
